Goal: Transaction & Acquisition: Purchase product/service

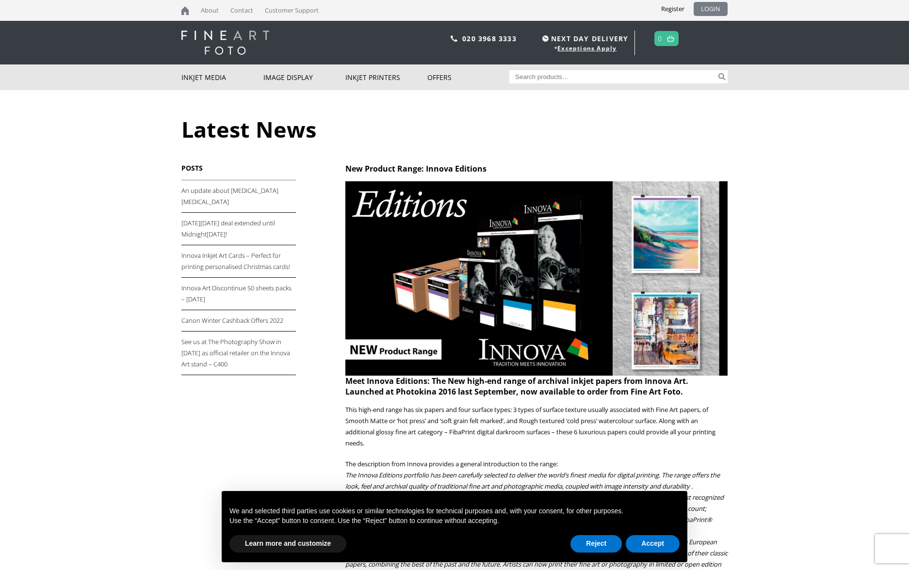
click at [714, 9] on link "LOGIN" at bounding box center [710, 9] width 34 height 14
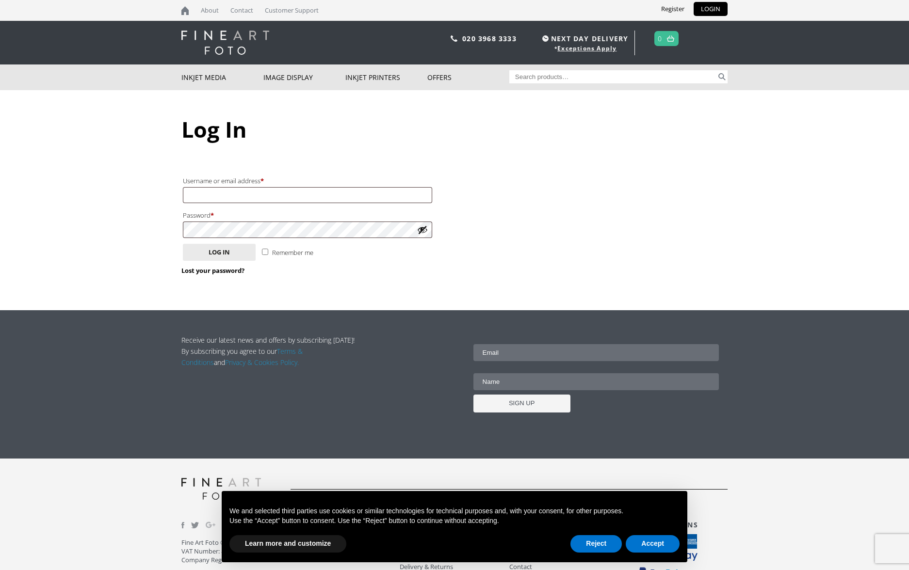
click at [710, 9] on link "LOGIN" at bounding box center [710, 9] width 34 height 14
click at [301, 193] on input "Username or email address * Required" at bounding box center [307, 195] width 249 height 16
click at [296, 219] on label "Password * Required" at bounding box center [307, 215] width 249 height 13
click at [302, 195] on input "Username or email address * Required" at bounding box center [307, 195] width 249 height 16
type input "lawsonmcewan19@talktalk.net"
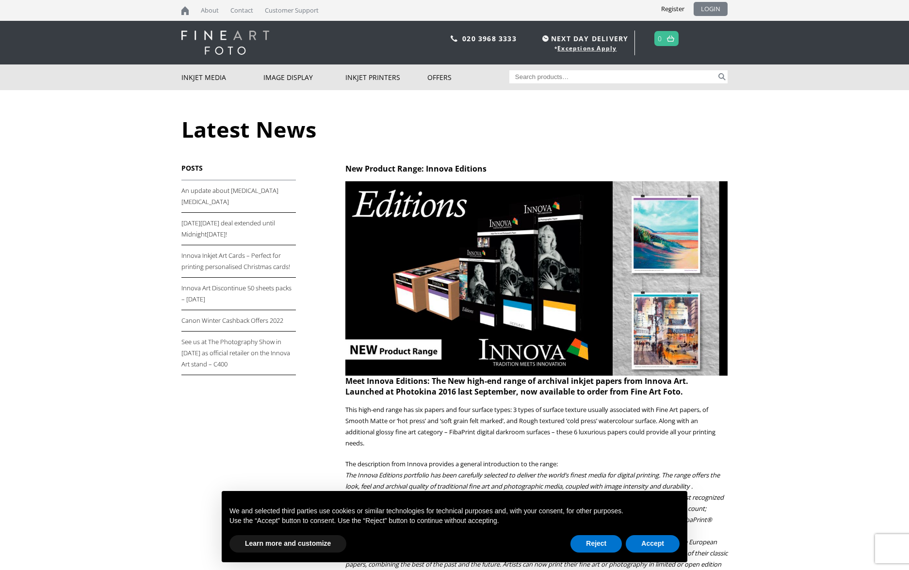
click at [715, 9] on link "LOGIN" at bounding box center [710, 9] width 34 height 14
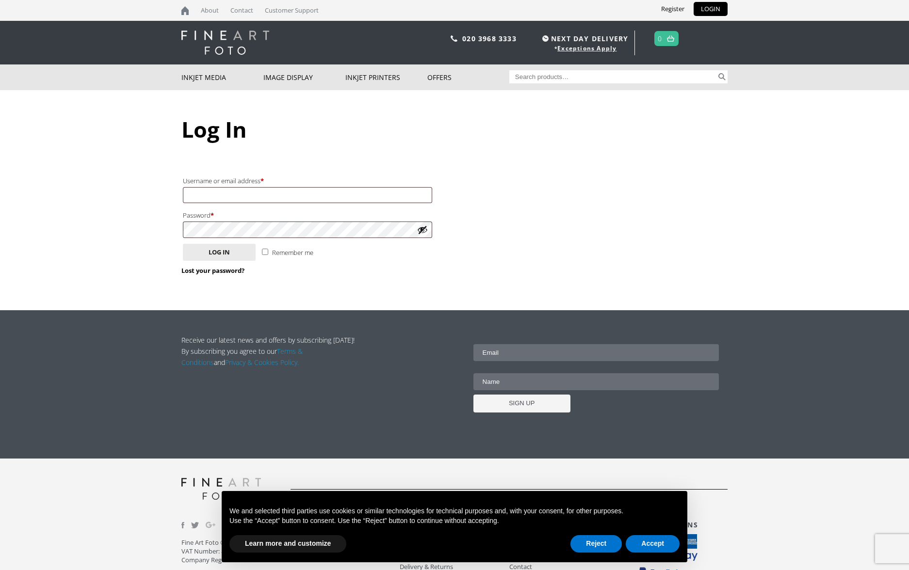
click at [708, 8] on link "LOGIN" at bounding box center [710, 9] width 34 height 14
click at [340, 193] on input "Username or email address * Required" at bounding box center [307, 195] width 249 height 16
click at [324, 217] on label "Password * Required" at bounding box center [307, 215] width 249 height 13
click at [378, 196] on input "Username or email address * Required" at bounding box center [307, 195] width 249 height 16
click at [302, 202] on input "carolathome19@talktalk.net" at bounding box center [307, 195] width 249 height 16
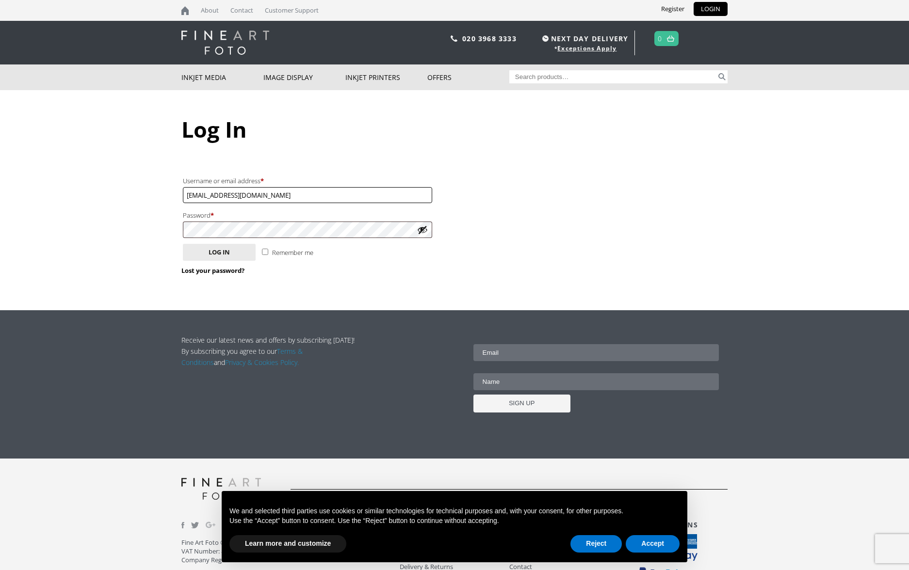
type input "[EMAIL_ADDRESS][DOMAIN_NAME]"
click at [220, 271] on link "Lost your password?" at bounding box center [212, 270] width 63 height 9
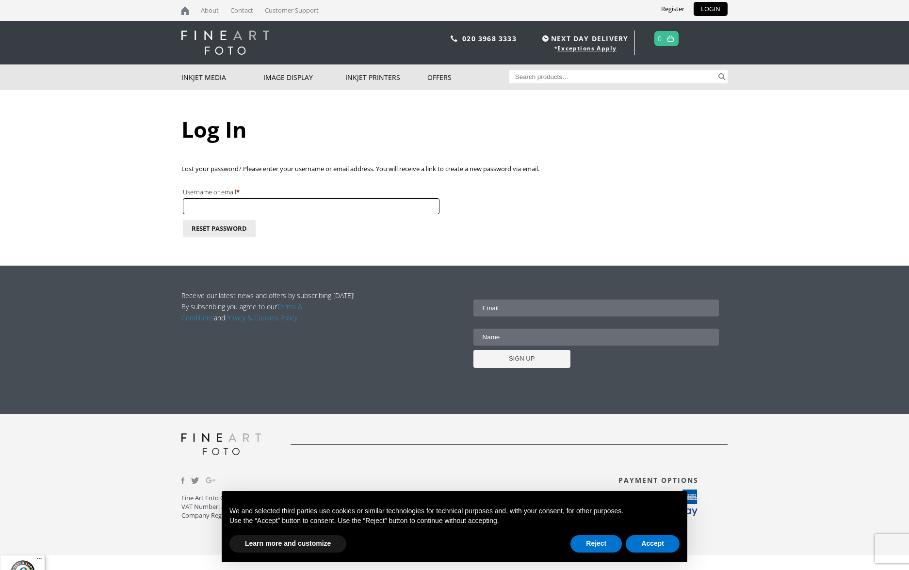
click at [290, 204] on input "Username or email * Required" at bounding box center [311, 206] width 256 height 16
type input "[EMAIL_ADDRESS][DOMAIN_NAME]"
click at [214, 224] on button "Reset password" at bounding box center [219, 228] width 73 height 17
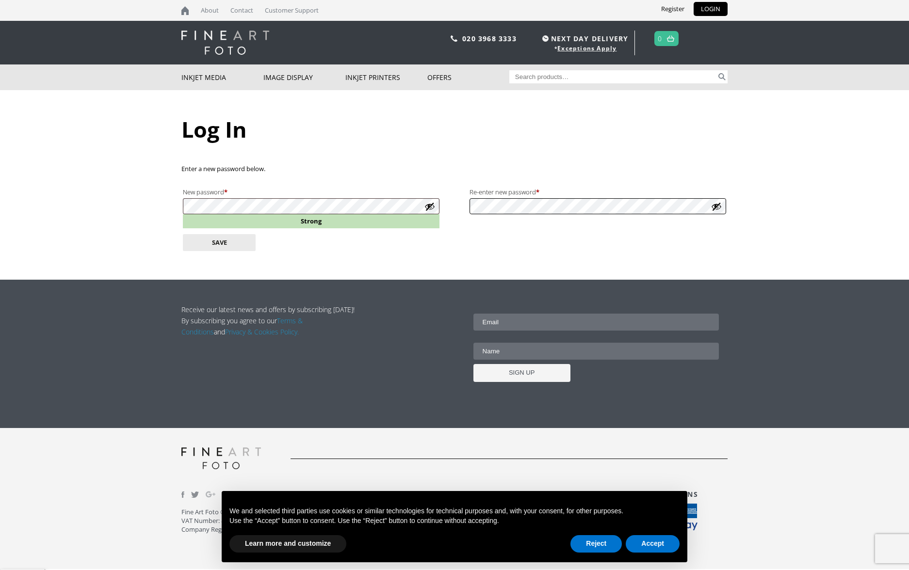
click at [453, 207] on form "Enter a new password below. New password * Required Strong Re-enter new passwor…" at bounding box center [454, 207] width 546 height 89
click at [239, 239] on button "Save" at bounding box center [219, 242] width 73 height 17
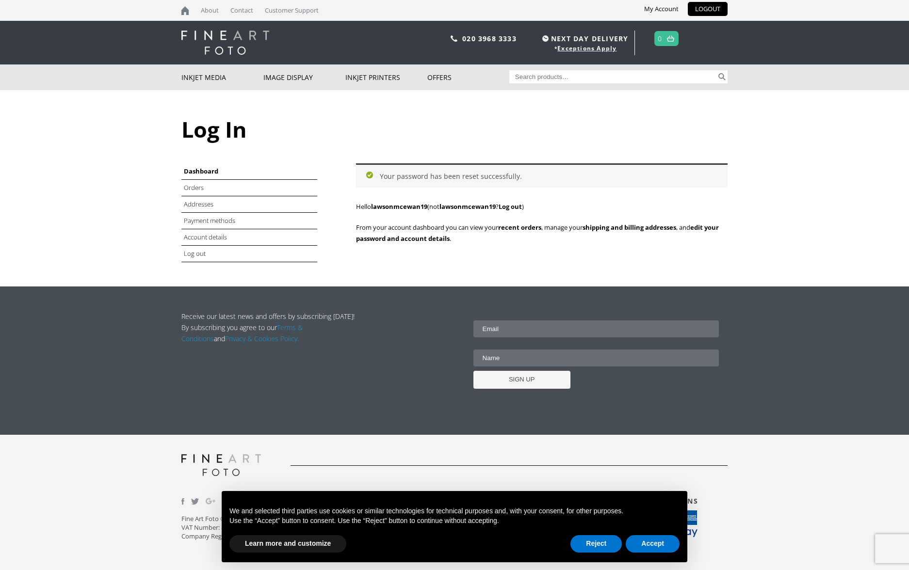
click at [447, 252] on div "Your password has been reset successfully. Hello lawsonmcewan19 (not lawsonmcew…" at bounding box center [541, 208] width 371 height 91
click at [195, 186] on link "Orders" at bounding box center [194, 187] width 21 height 9
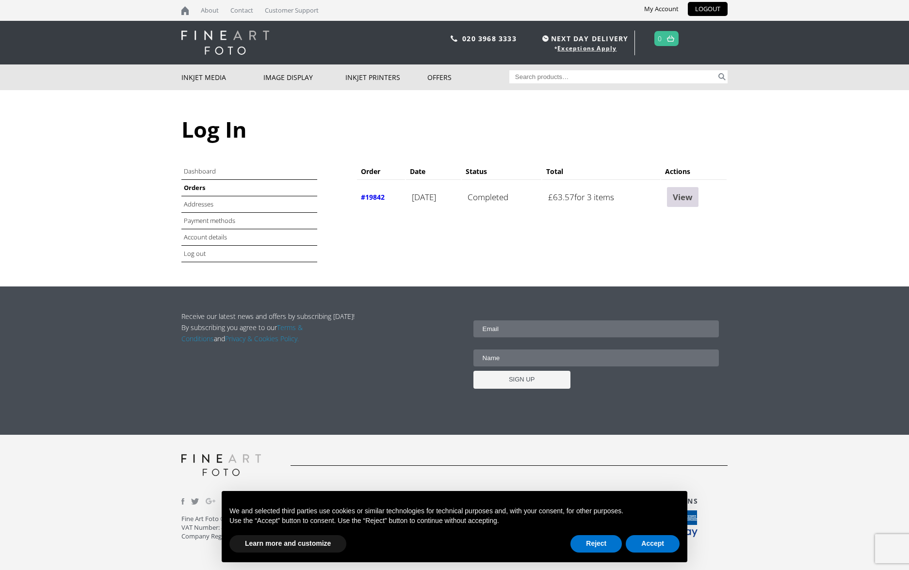
click at [689, 195] on link "View" at bounding box center [683, 197] width 32 height 20
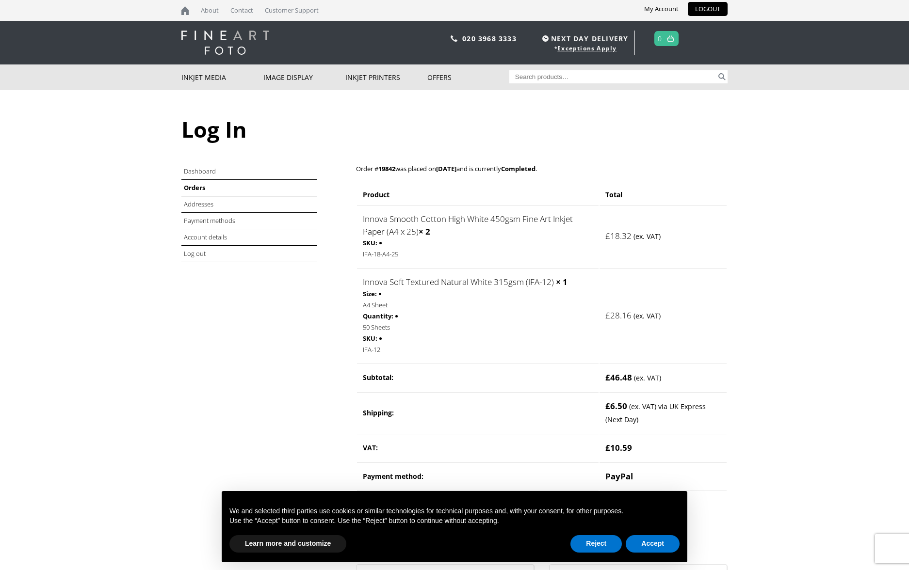
click at [530, 78] on input "Search for:" at bounding box center [613, 76] width 208 height 13
type input "Innova Smooth Cotton High White 450gsm A4 x 25"
click at [724, 77] on button "Search" at bounding box center [721, 76] width 11 height 13
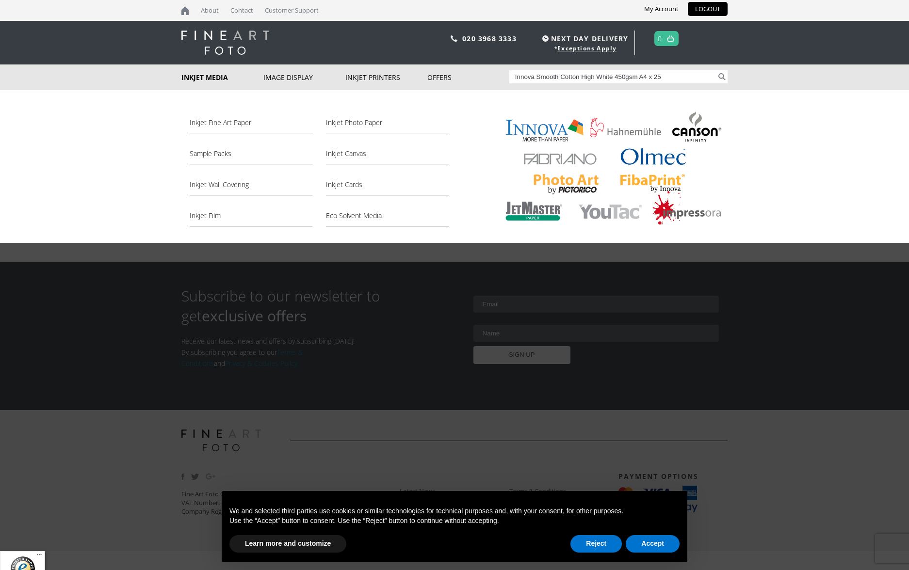
click at [209, 76] on link "Inkjet Media" at bounding box center [222, 77] width 82 height 26
click at [226, 118] on link "Inkjet Fine Art Paper" at bounding box center [251, 125] width 123 height 16
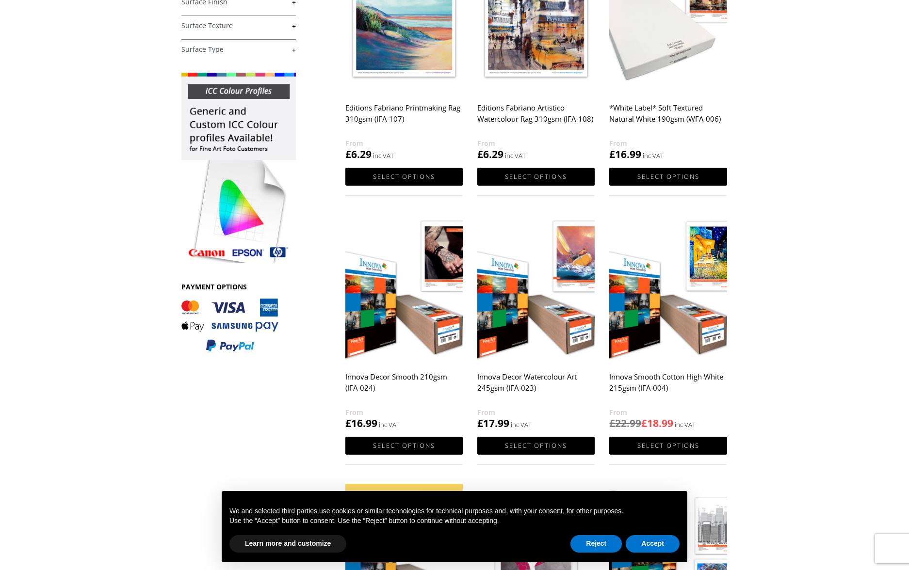
scroll to position [263, 0]
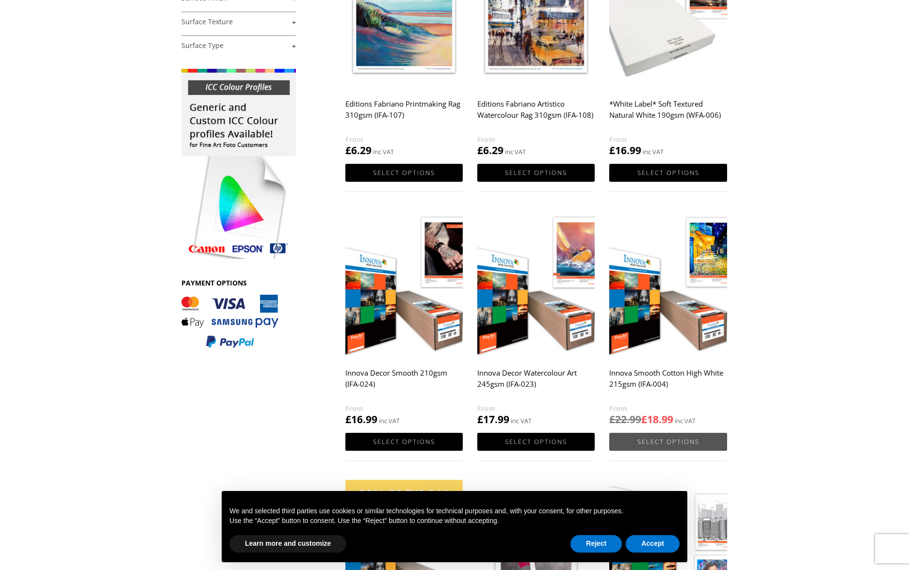
click at [657, 441] on link "Select options" at bounding box center [667, 442] width 117 height 18
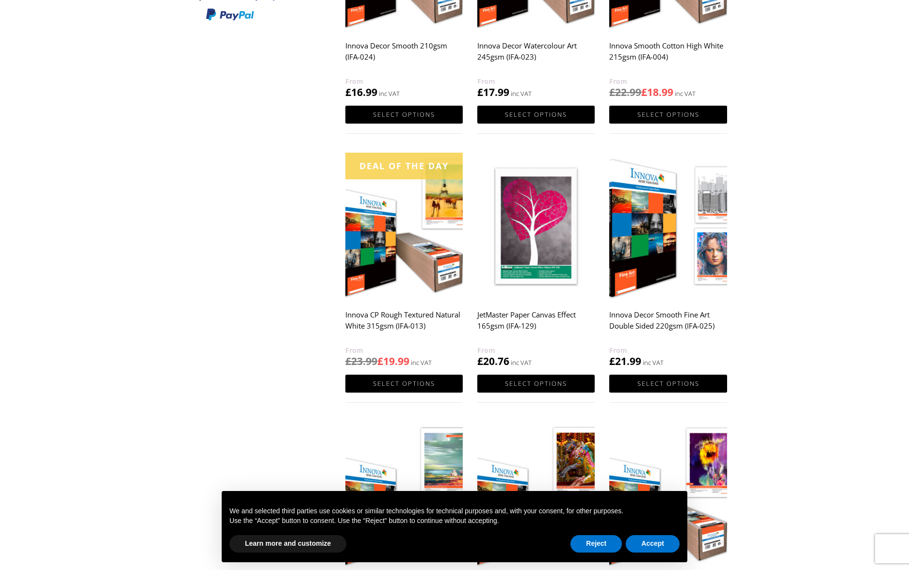
scroll to position [593, 0]
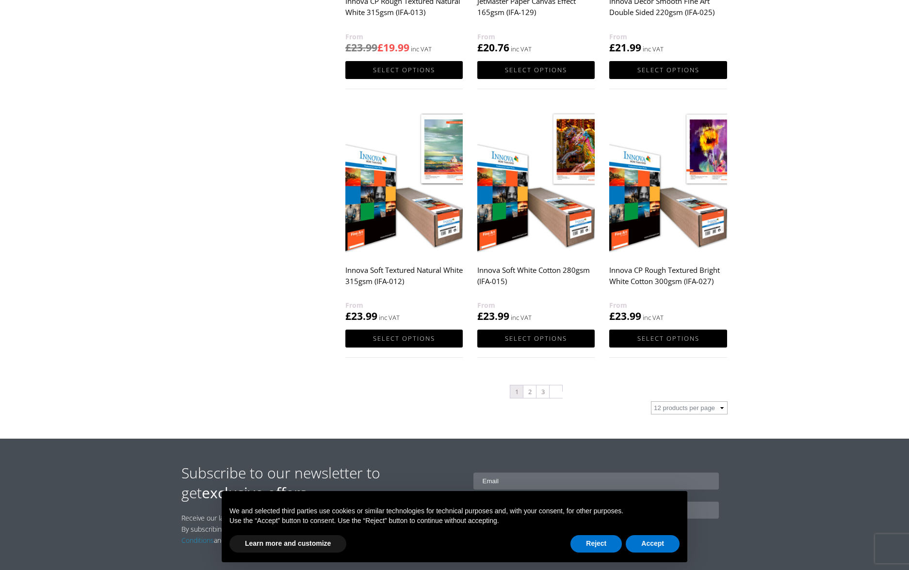
scroll to position [919, 0]
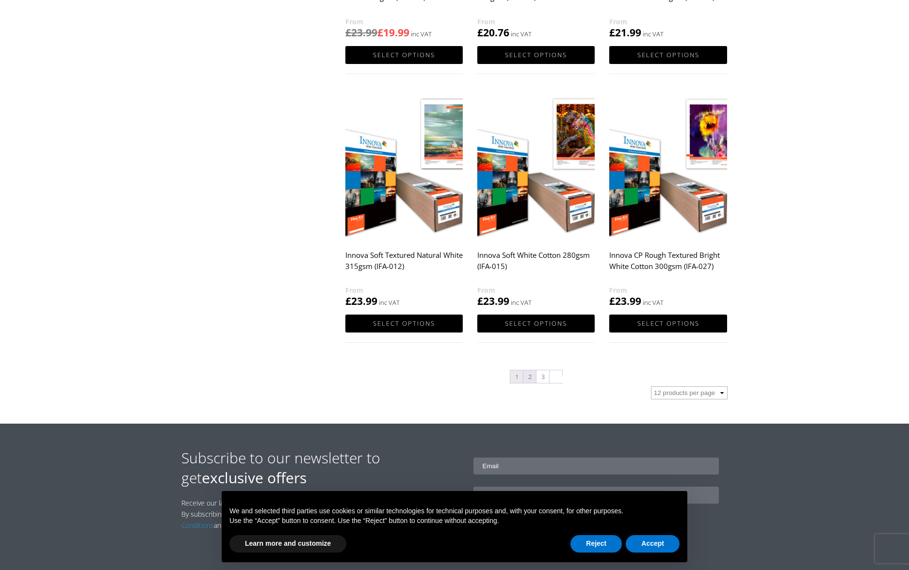
click at [530, 379] on link "2" at bounding box center [529, 376] width 13 height 13
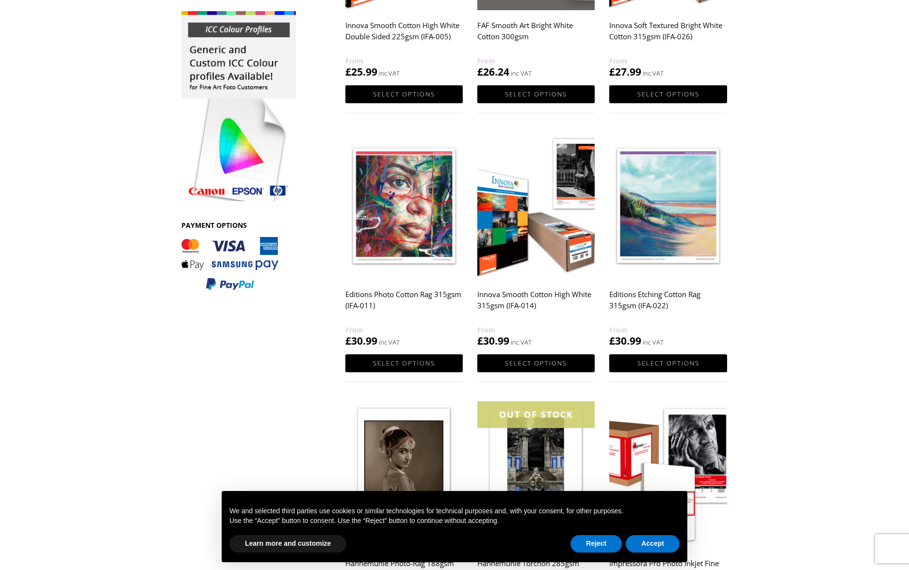
scroll to position [318, 0]
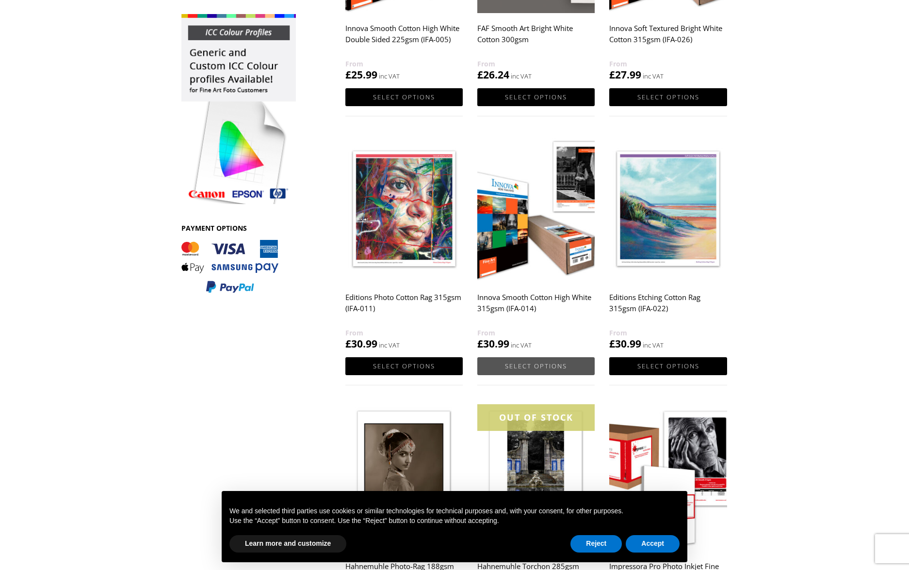
click at [524, 362] on link "Select options" at bounding box center [535, 366] width 117 height 18
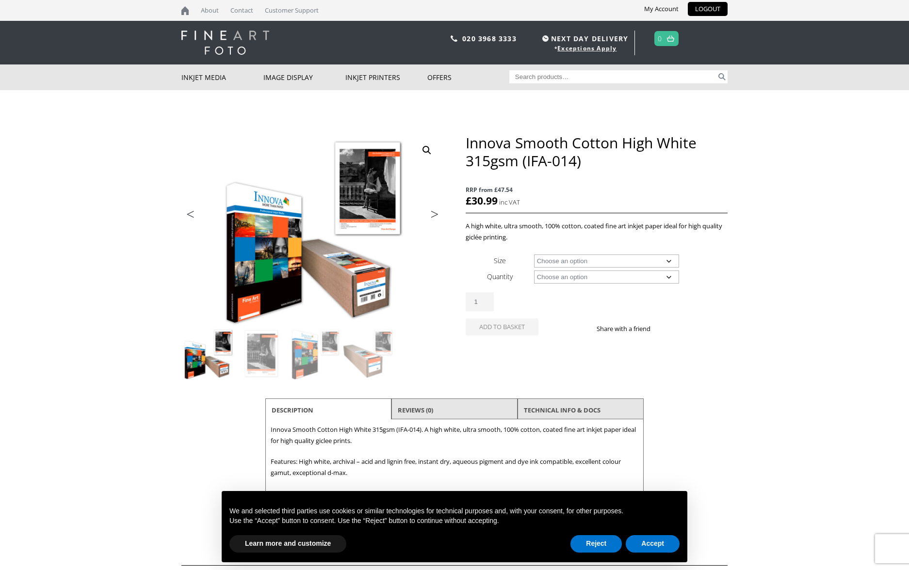
click at [669, 258] on select "Choose an option A4 Sheet A3 Sheet A3+ Sheet A2 Sheet 17" Wide Roll 24" Wide Ro…" at bounding box center [606, 261] width 145 height 13
click at [534, 255] on select "Choose an option A4 Sheet A3 Sheet A3+ Sheet A2 Sheet 17" Wide Roll 24" Wide Ro…" at bounding box center [606, 261] width 145 height 13
select select "a4-sheet"
click at [666, 275] on select "Choose an option 25 Sheets" at bounding box center [606, 277] width 145 height 13
select select "25-sheets"
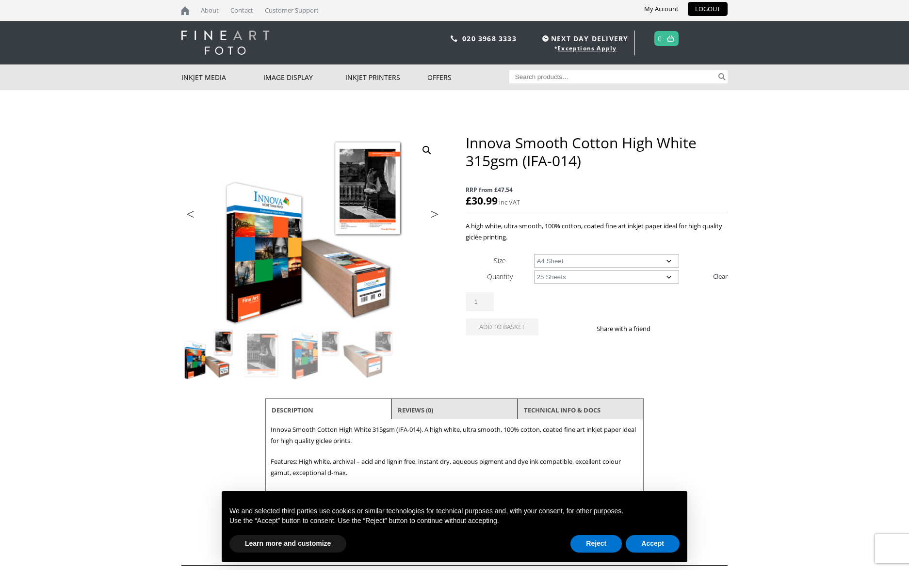
click at [534, 271] on select "Choose an option 25 Sheets" at bounding box center [606, 277] width 145 height 13
select select "a4-sheet"
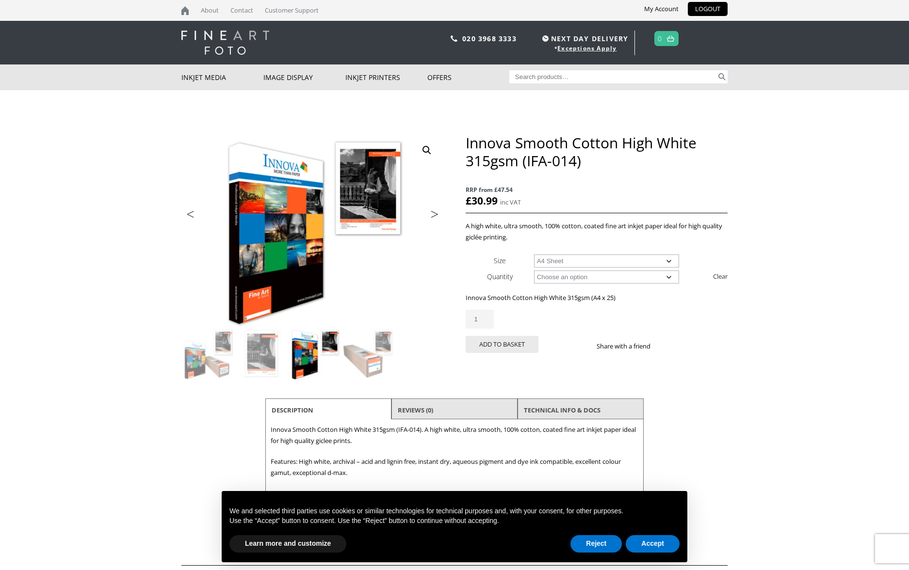
click at [479, 319] on input "1" at bounding box center [479, 319] width 28 height 19
click at [488, 320] on input "1" at bounding box center [479, 319] width 28 height 19
type input "2"
click at [482, 342] on button "Add to basket" at bounding box center [501, 344] width 73 height 17
click at [507, 345] on button "Add to basket" at bounding box center [501, 344] width 73 height 17
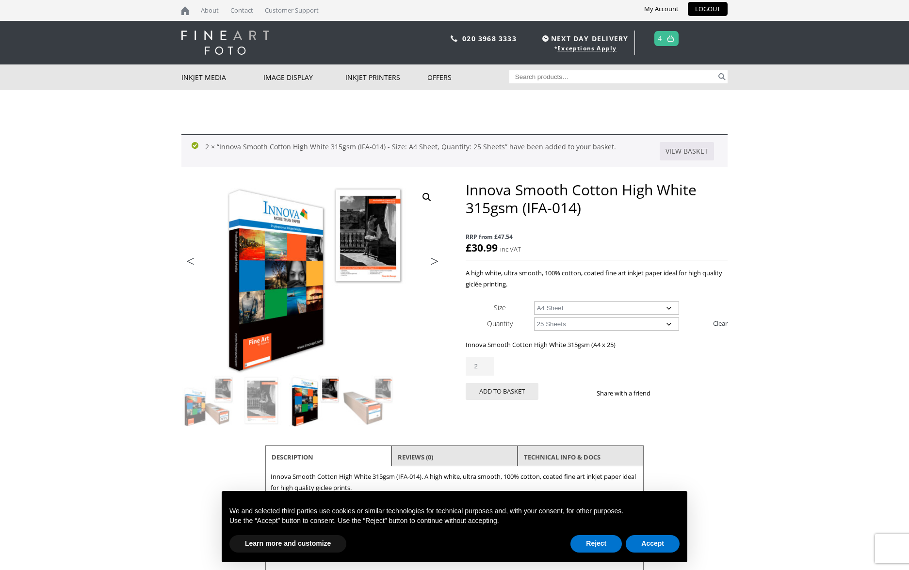
click at [671, 37] on img at bounding box center [670, 38] width 7 height 6
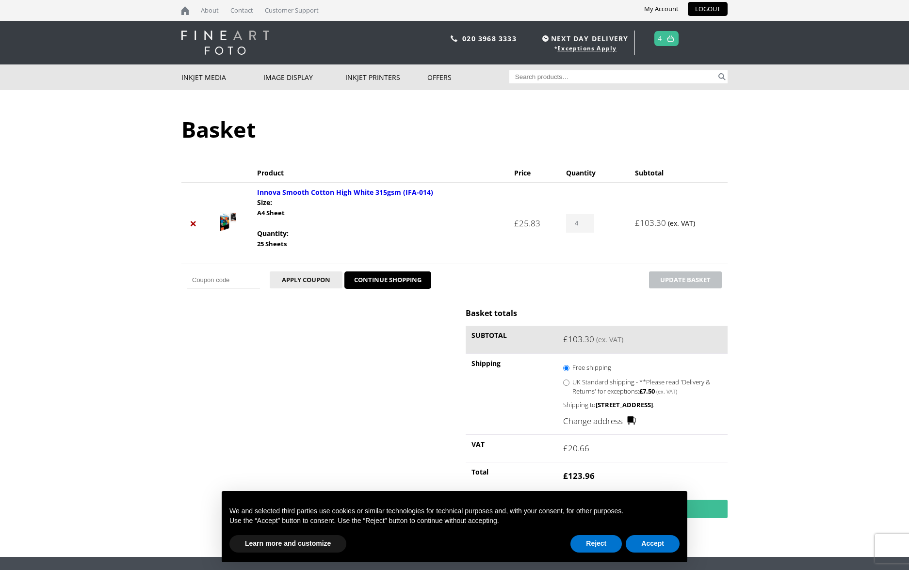
click at [577, 224] on input "4" at bounding box center [580, 223] width 28 height 19
drag, startPoint x: 577, startPoint y: 224, endPoint x: 571, endPoint y: 223, distance: 6.9
click at [571, 223] on input "4" at bounding box center [580, 223] width 28 height 19
type input "2"
click at [695, 278] on button "Update basket" at bounding box center [685, 280] width 73 height 17
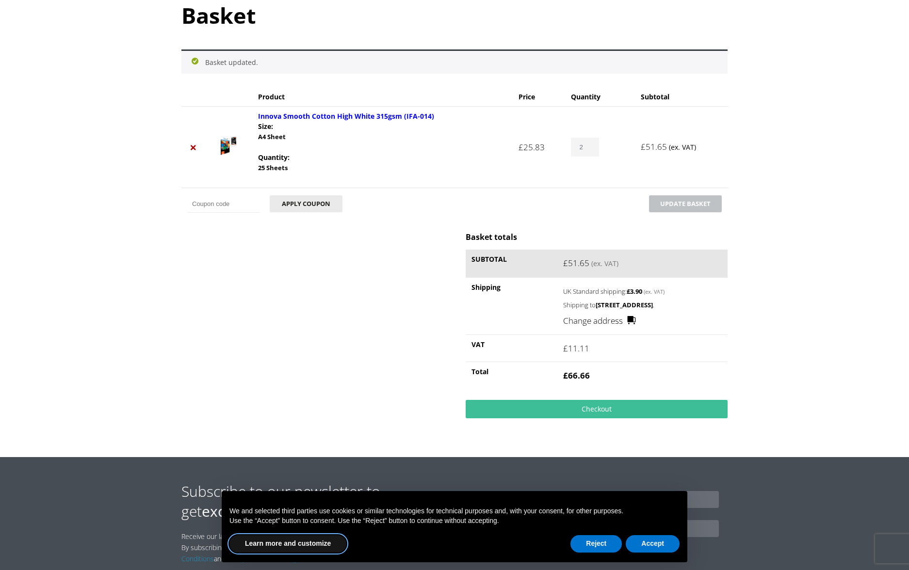
scroll to position [115, 0]
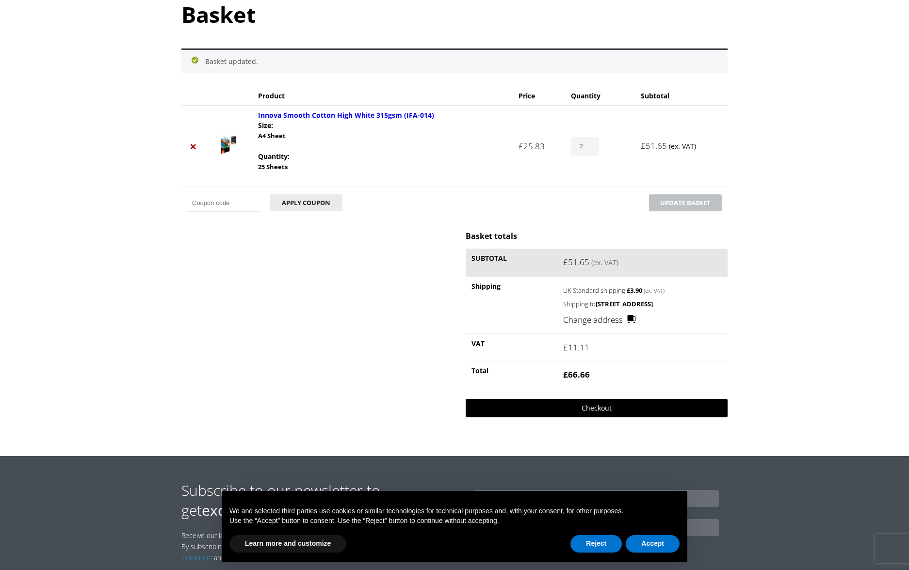
click at [591, 417] on link "Checkout" at bounding box center [596, 408] width 262 height 18
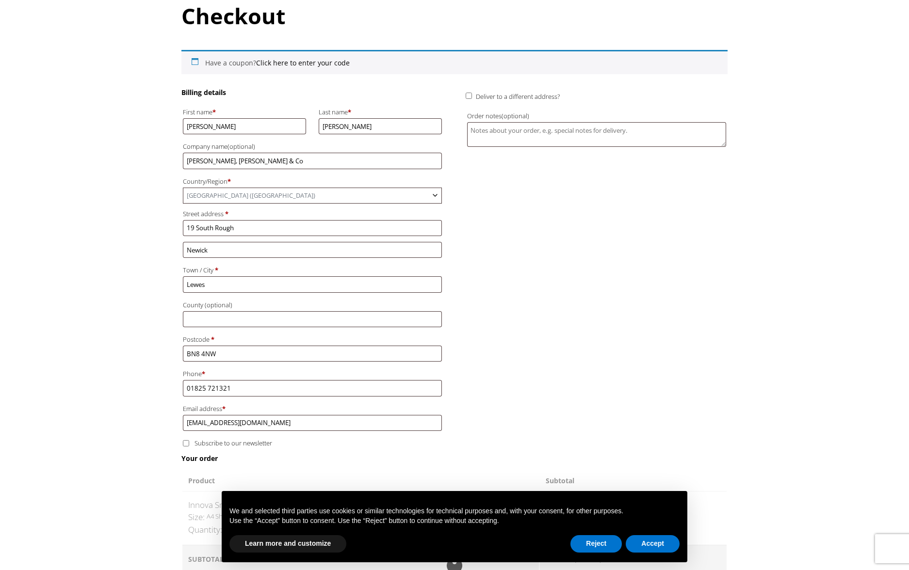
scroll to position [116, 0]
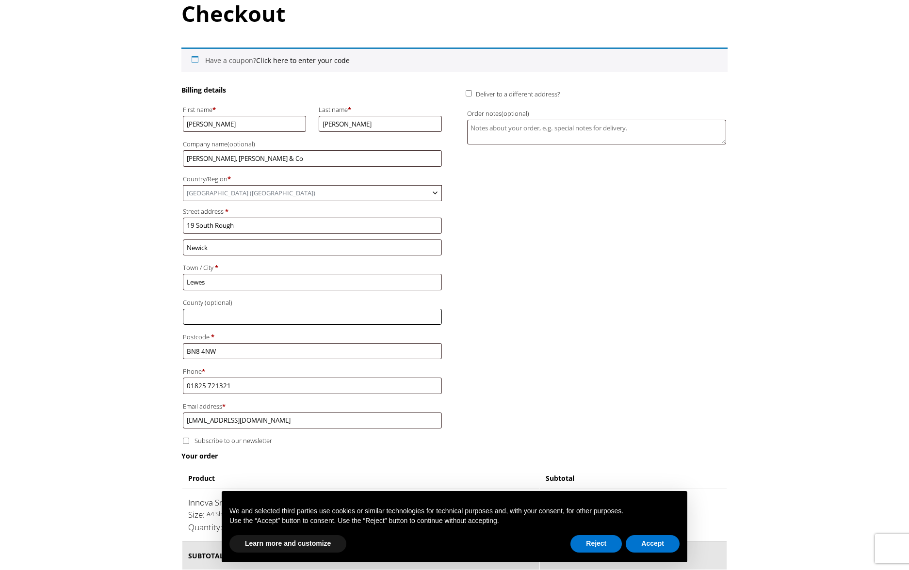
click at [203, 316] on input "County (optional)" at bounding box center [312, 317] width 259 height 16
type input "East Sussex"
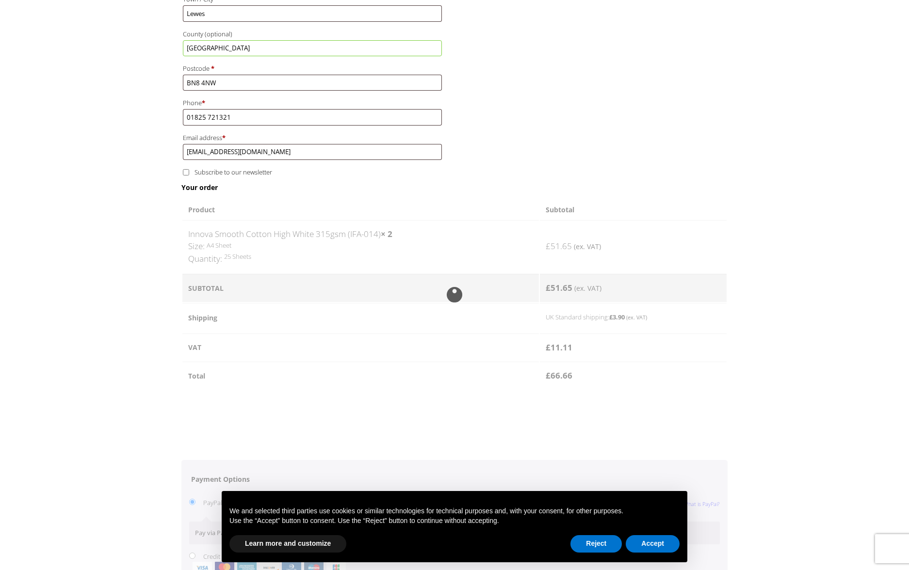
scroll to position [394, 0]
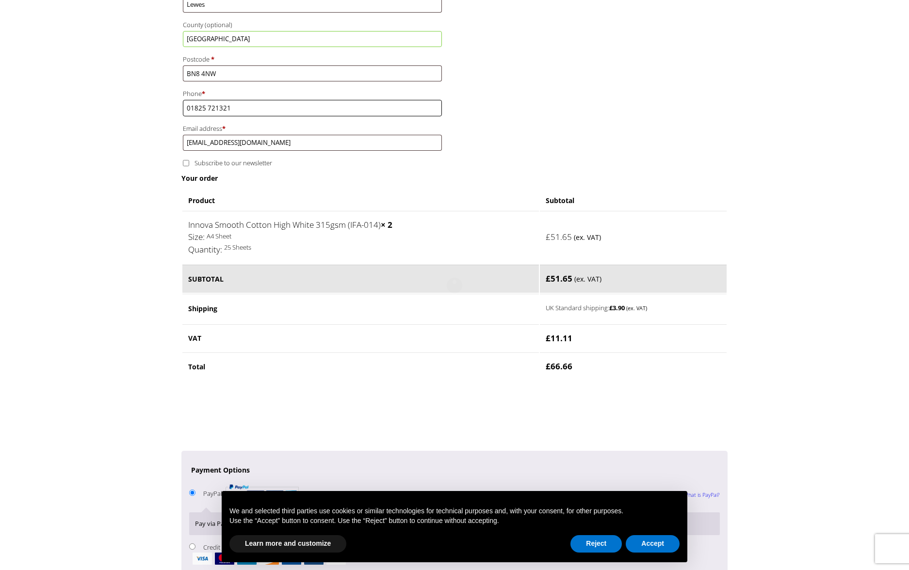
click at [235, 111] on input "01825 721321" at bounding box center [312, 108] width 259 height 16
drag, startPoint x: 204, startPoint y: 106, endPoint x: 161, endPoint y: 102, distance: 43.3
type input "07840823944"
click at [183, 160] on input "Subscribe to our newsletter" at bounding box center [186, 163] width 6 height 6
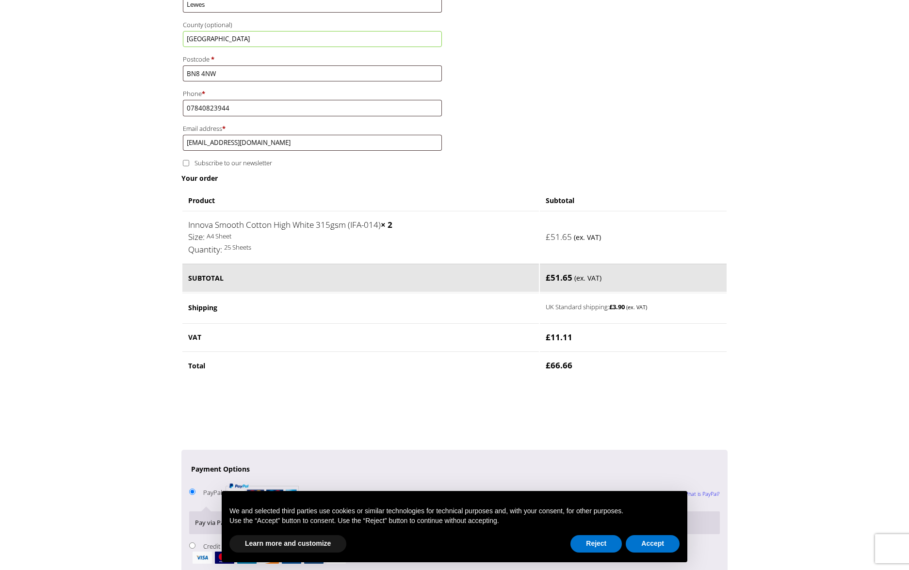
checkbox input "true"
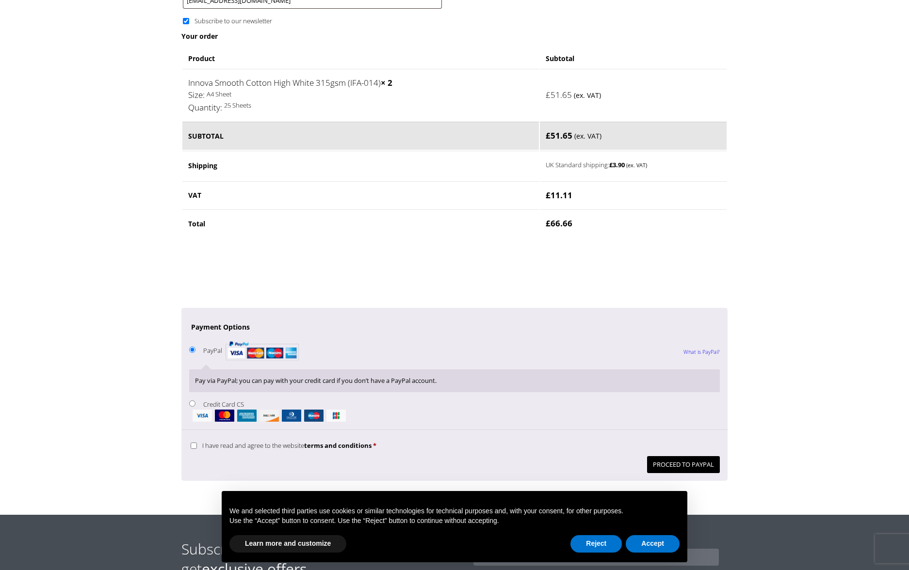
scroll to position [537, 0]
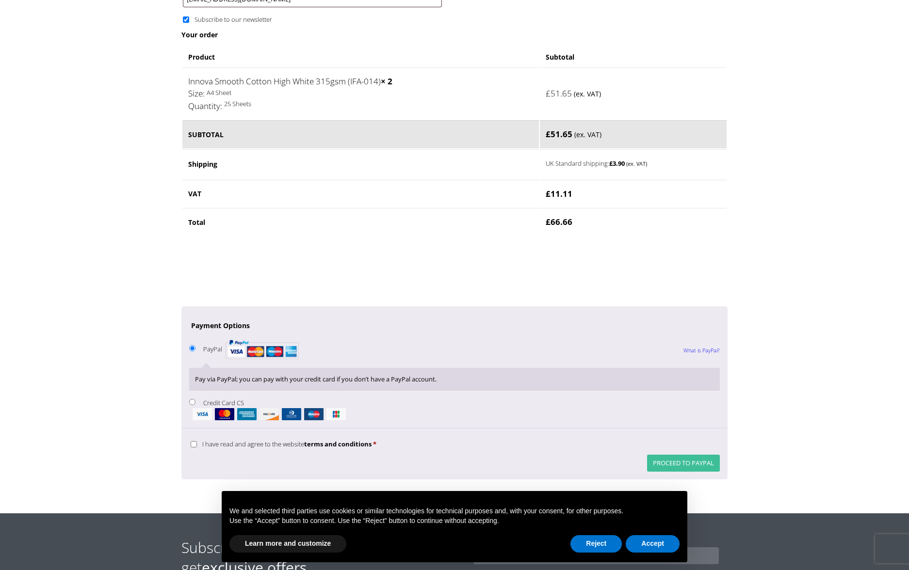
click at [688, 460] on button "Proceed to PayPal" at bounding box center [683, 463] width 73 height 17
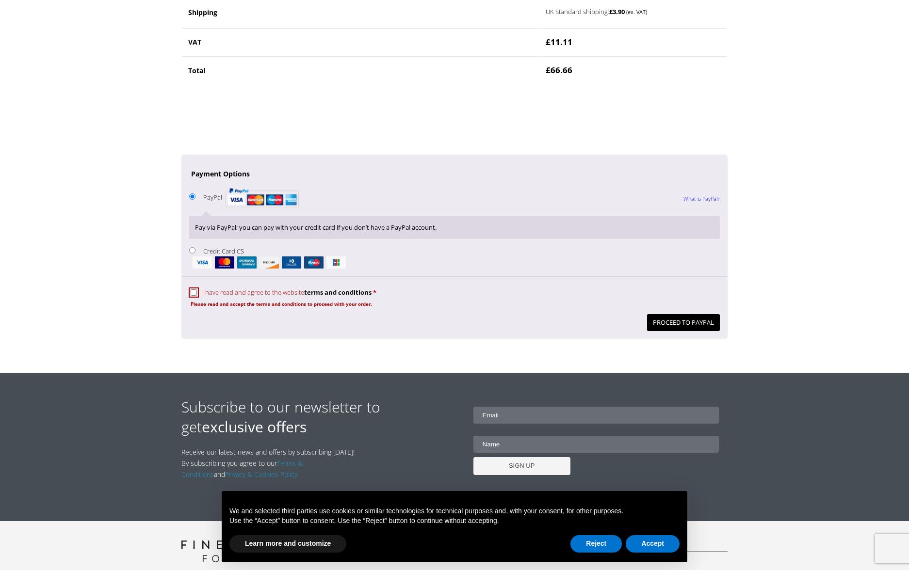
scroll to position [787, 0]
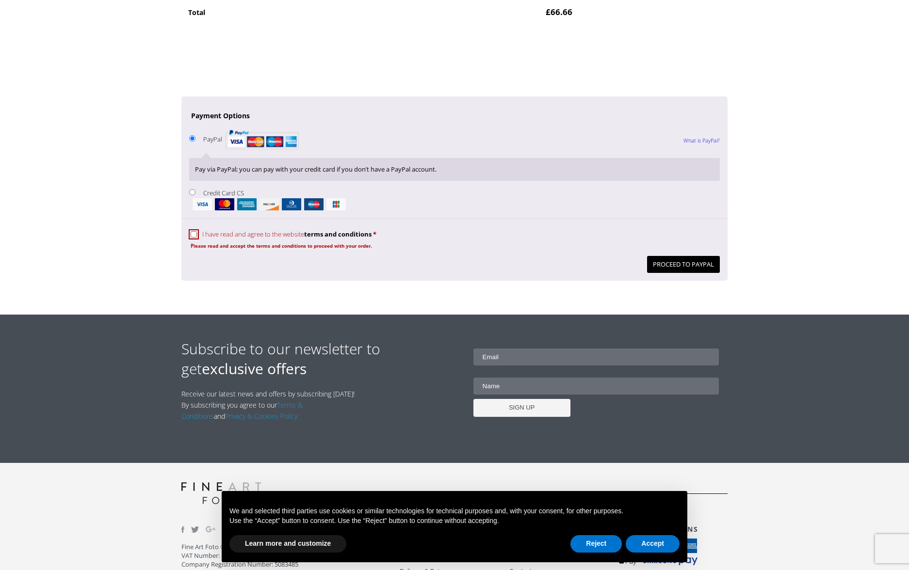
click at [192, 233] on input "I have read and agree to the website terms and conditions *" at bounding box center [194, 234] width 6 height 6
checkbox input "true"
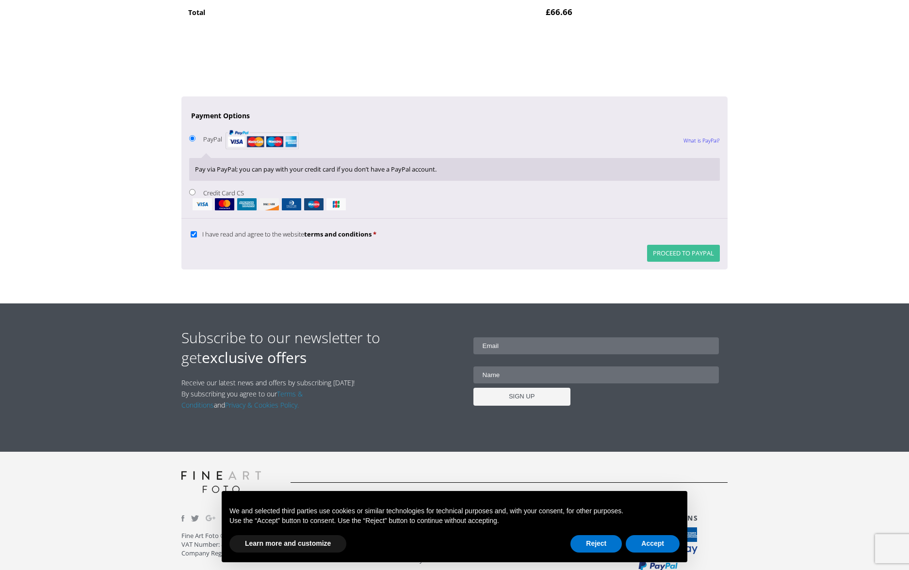
click at [690, 249] on button "Proceed to PayPal" at bounding box center [683, 253] width 73 height 17
